Goal: Find specific page/section: Find specific page/section

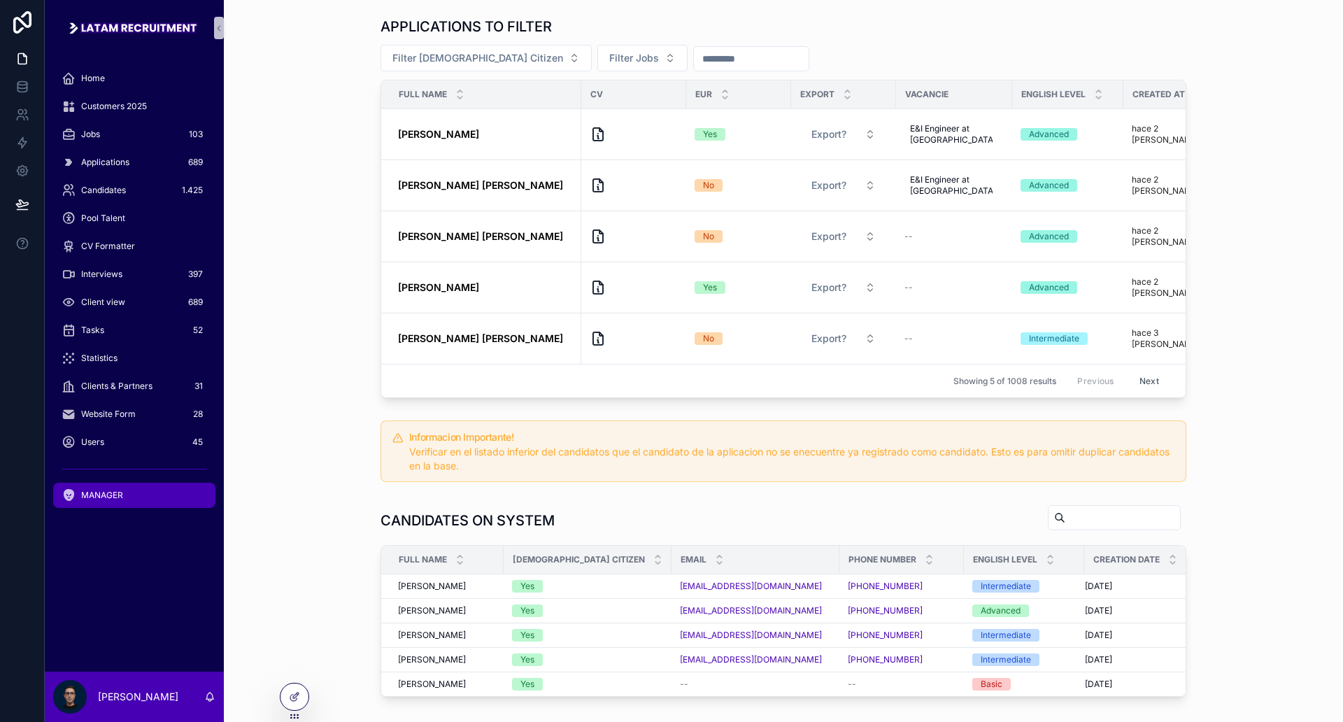
click at [334, 160] on div "APPLICATIONS TO FILTER Filter European Citizen Filter Jobs Full name CV Eur Exp…" at bounding box center [783, 207] width 1097 height 392
click at [340, 154] on div "APPLICATIONS TO FILTER Filter European Citizen Filter Jobs Full name CV Eur Exp…" at bounding box center [783, 207] width 1097 height 392
click at [342, 153] on div "APPLICATIONS TO FILTER Filter European Citizen Filter Jobs Full name CV Eur Exp…" at bounding box center [783, 207] width 1097 height 392
click at [341, 153] on div "APPLICATIONS TO FILTER Filter European Citizen Filter Jobs Full name CV Eur Exp…" at bounding box center [783, 207] width 1097 height 392
click at [269, 148] on div "APPLICATIONS TO FILTER Filter European Citizen Filter Jobs Full name CV Eur Exp…" at bounding box center [783, 207] width 1097 height 392
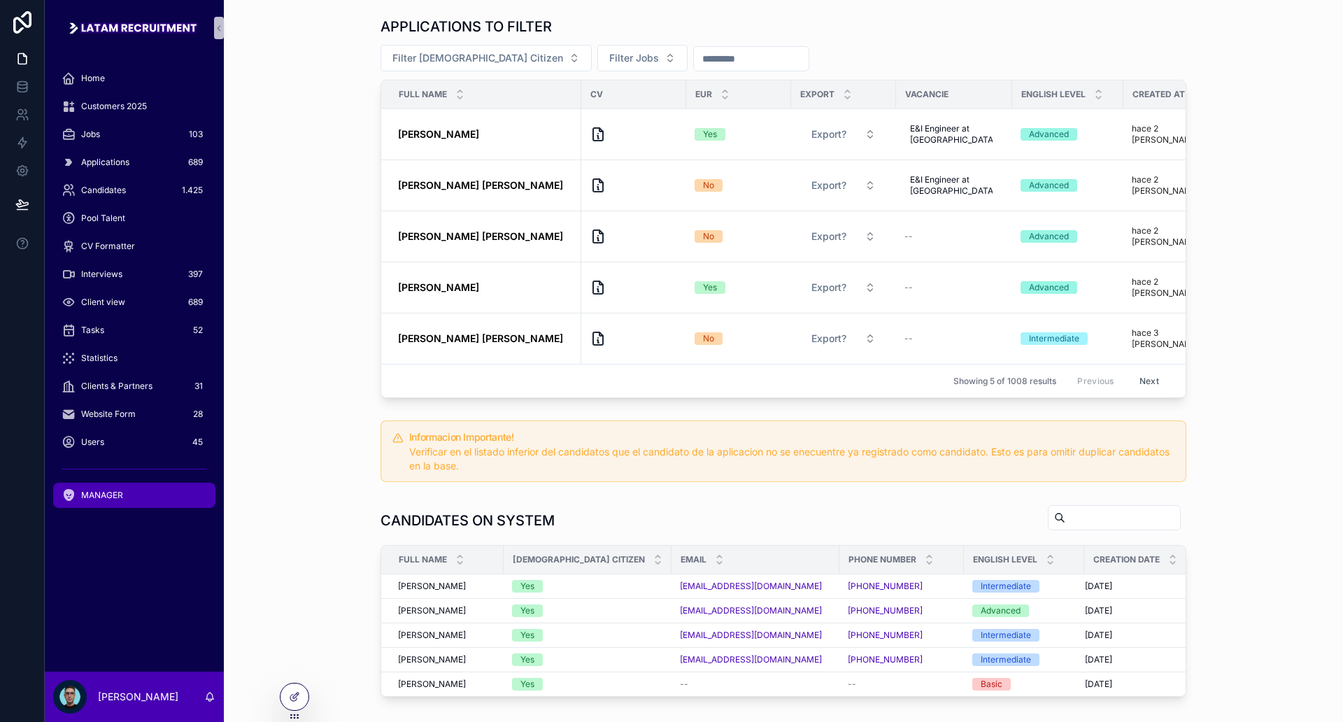
click at [232, 167] on div "APPLICATIONS TO FILTER Filter European Citizen Filter Jobs Full name CV Eur Exp…" at bounding box center [783, 396] width 1119 height 792
click at [306, 150] on div "APPLICATIONS TO FILTER Filter European Citizen Filter Jobs Full name CV Eur Exp…" at bounding box center [783, 207] width 1097 height 392
click at [308, 146] on div "APPLICATIONS TO FILTER Filter European Citizen Filter Jobs Full name CV Eur Exp…" at bounding box center [783, 207] width 1097 height 392
click at [262, 152] on div "APPLICATIONS TO FILTER Filter European Citizen Filter Jobs Full name CV Eur Exp…" at bounding box center [783, 207] width 1097 height 392
